Goal: Obtain resource: Obtain resource

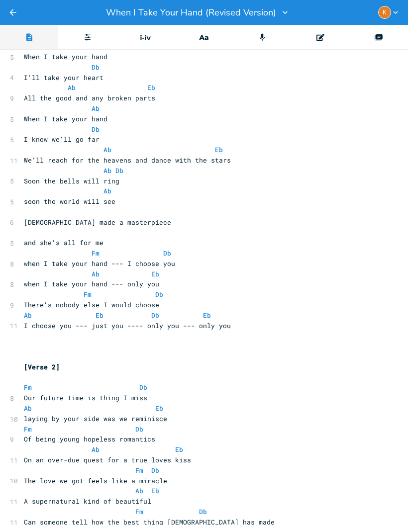
scroll to position [223, 0]
copy span "Ab Db"
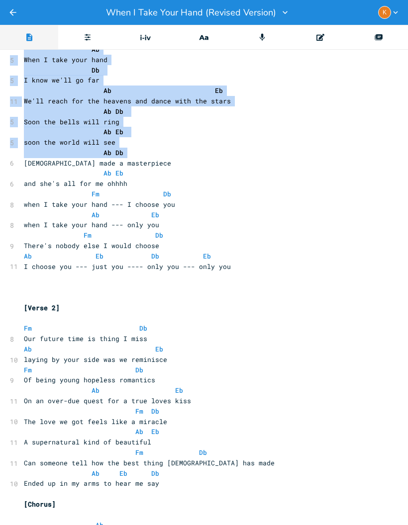
scroll to position [281, 0]
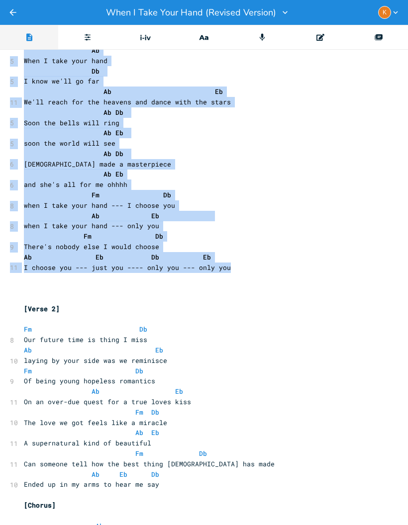
copy div "Lo 9 Ipsu D sita cons adip El 4 S'do eius temp incid Ut La 8 Etd mag aliq eni a…"
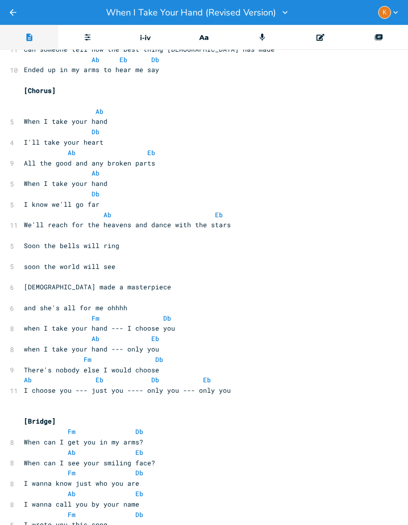
scroll to position [696, 0]
click at [18, 81] on div "xxxxxxxxxx [Verse 1] Fm Db 6 Still haven't found you yet Ab Eb 11 Been searchin…" at bounding box center [206, 315] width 413 height 1925
click at [22, 106] on pre "Ab" at bounding box center [201, 111] width 359 height 10
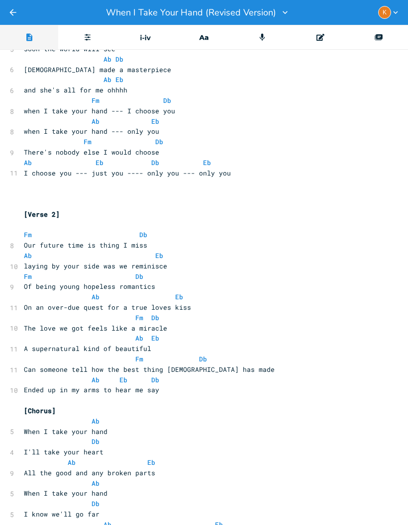
scroll to position [374, 0]
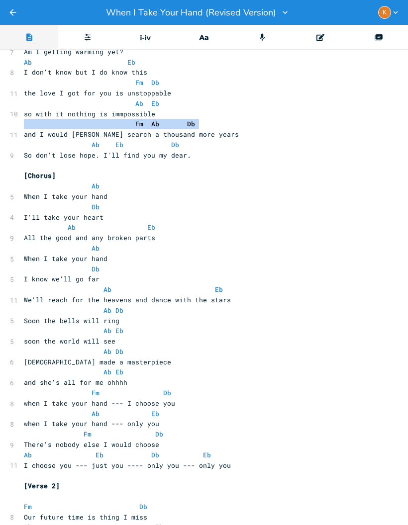
copy span "Fm Ab Db"
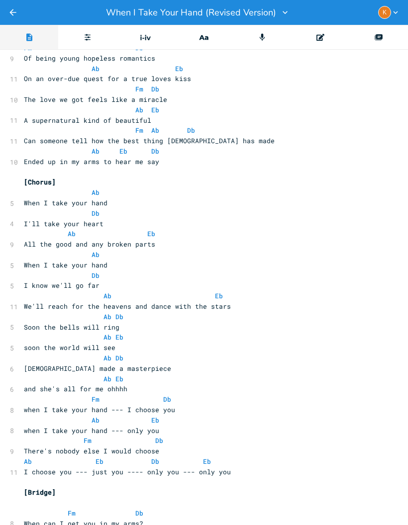
scroll to position [584, 0]
